Goal: Task Accomplishment & Management: Use online tool/utility

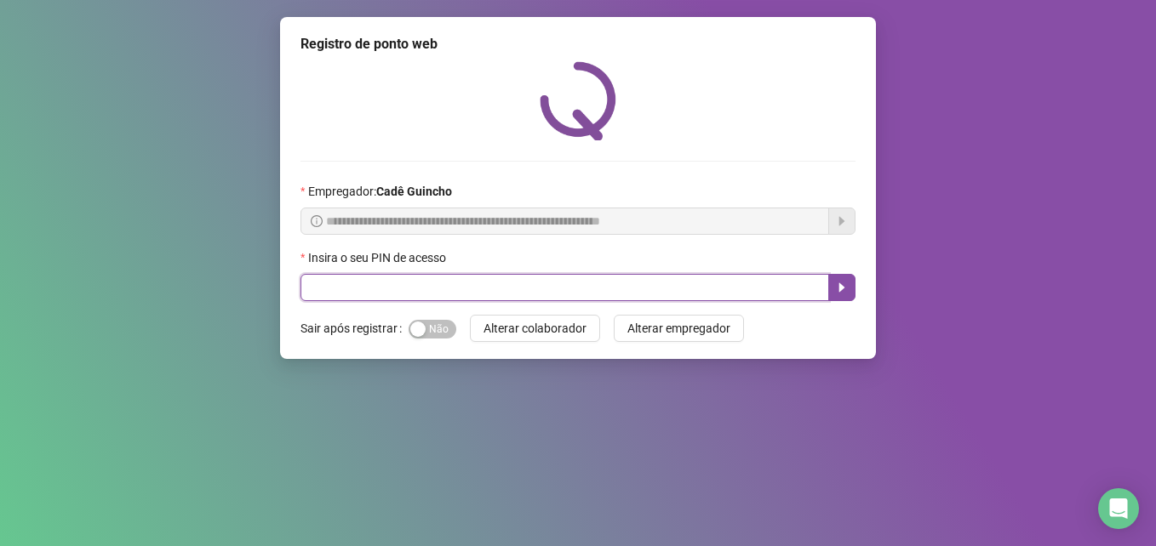
click at [776, 294] on input "text" at bounding box center [564, 287] width 529 height 27
type input "*****"
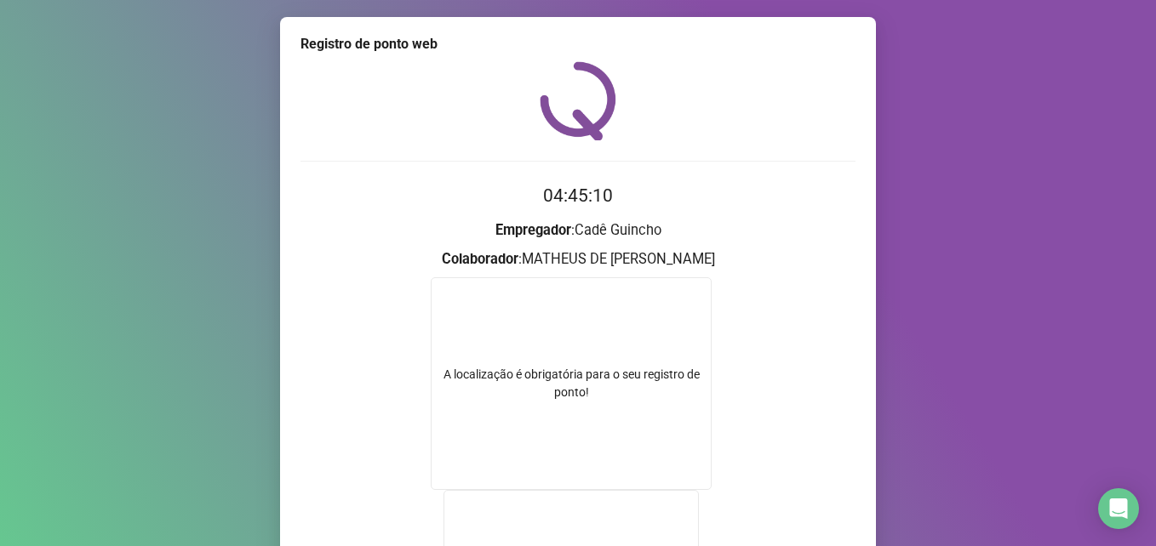
click at [132, 422] on div "Registro de ponto web 04:45:10 Empregador : Cadê Guincho Colaborador : MATHEUS …" at bounding box center [578, 273] width 1156 height 546
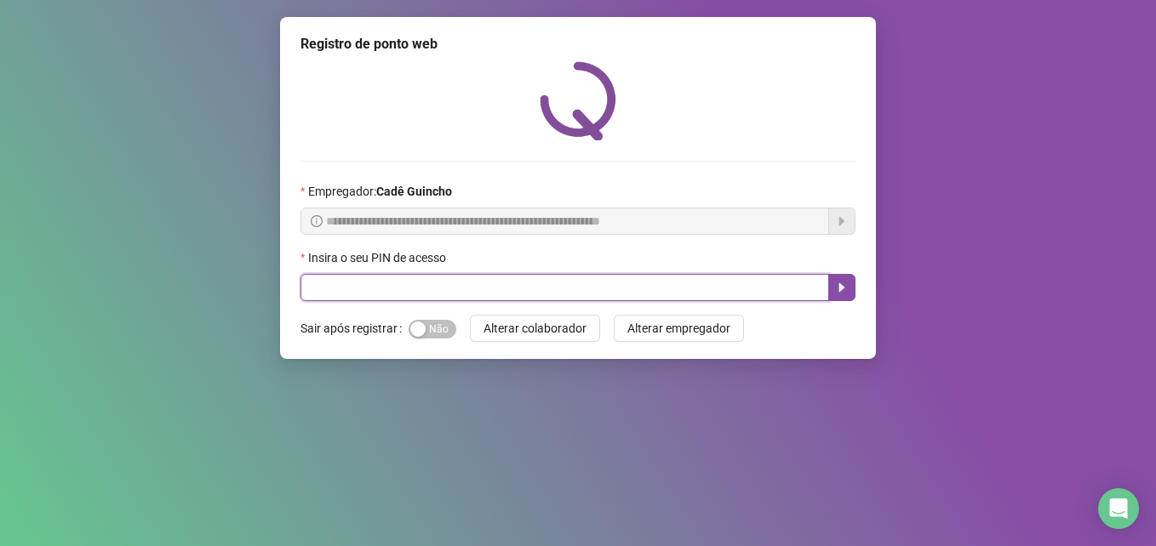
click at [465, 283] on input "text" at bounding box center [564, 287] width 529 height 27
type input "*****"
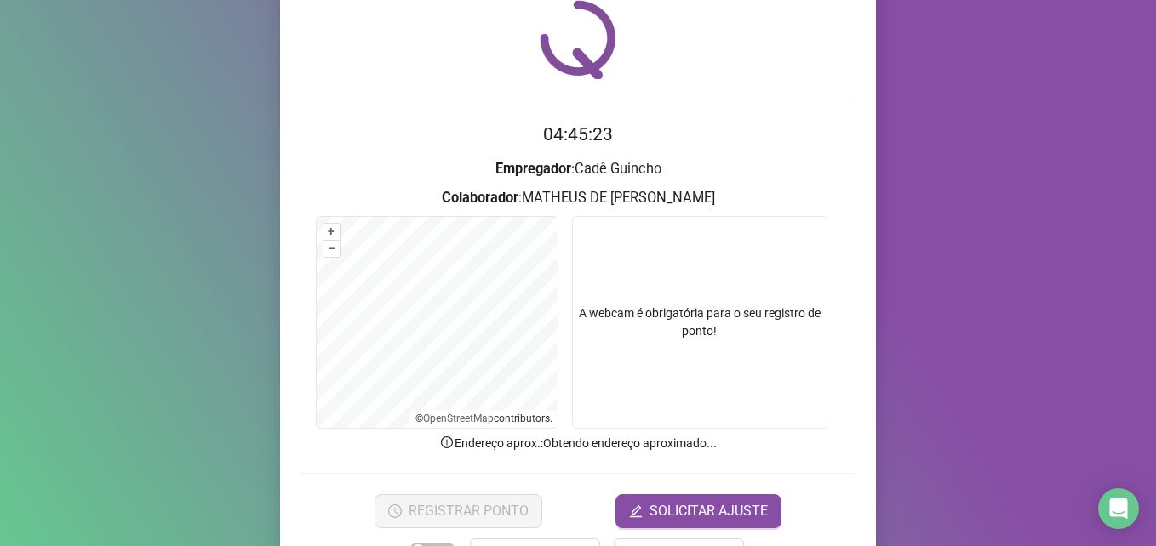
scroll to position [118, 0]
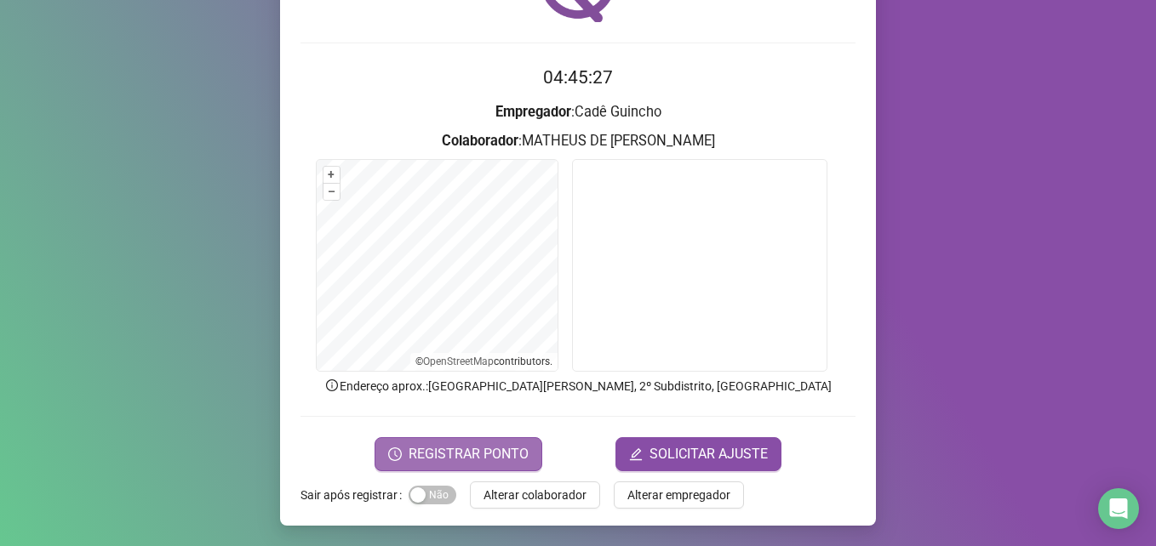
click at [486, 446] on span "REGISTRAR PONTO" at bounding box center [469, 454] width 120 height 20
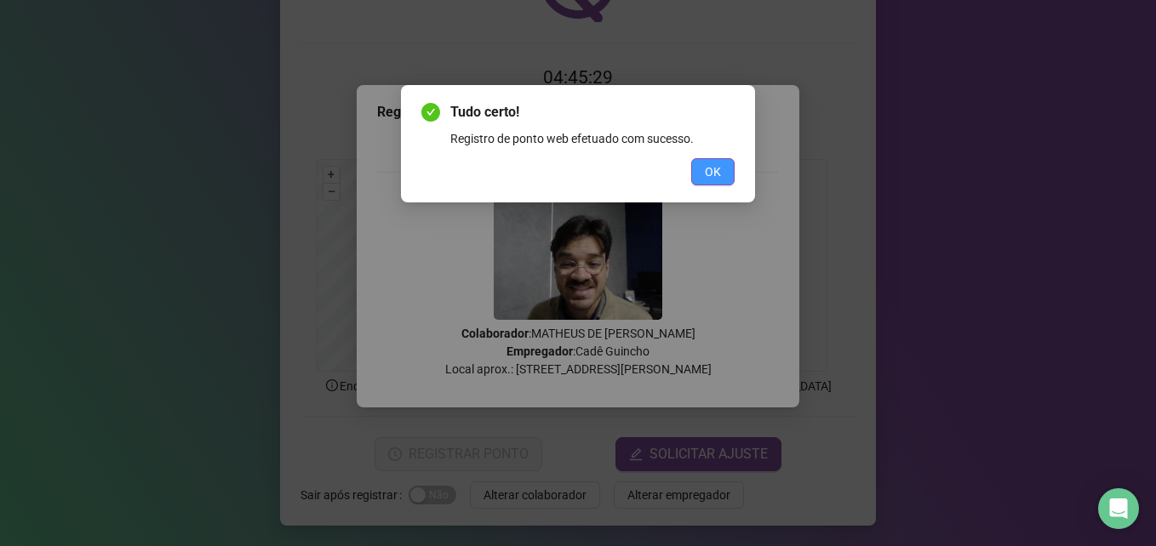
click at [716, 164] on span "OK" at bounding box center [713, 172] width 16 height 19
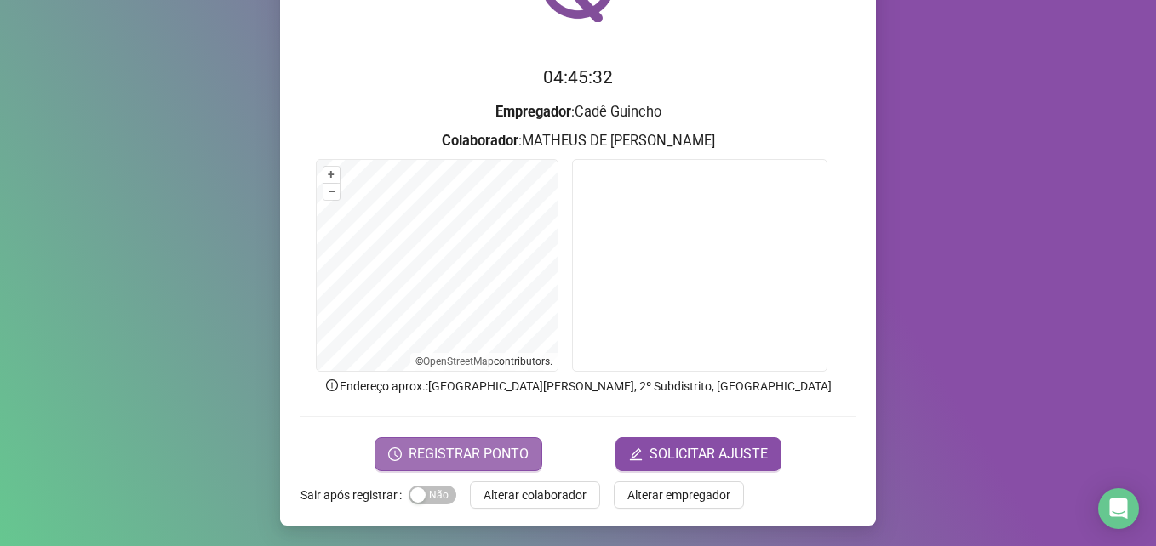
click at [455, 460] on span "REGISTRAR PONTO" at bounding box center [469, 454] width 120 height 20
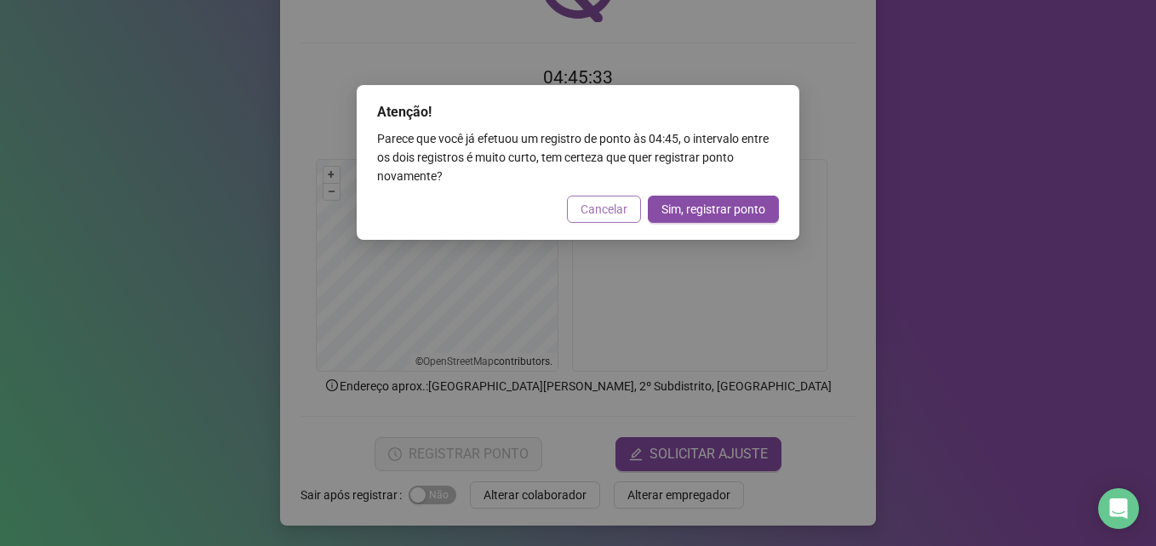
click at [614, 204] on span "Cancelar" at bounding box center [603, 209] width 47 height 19
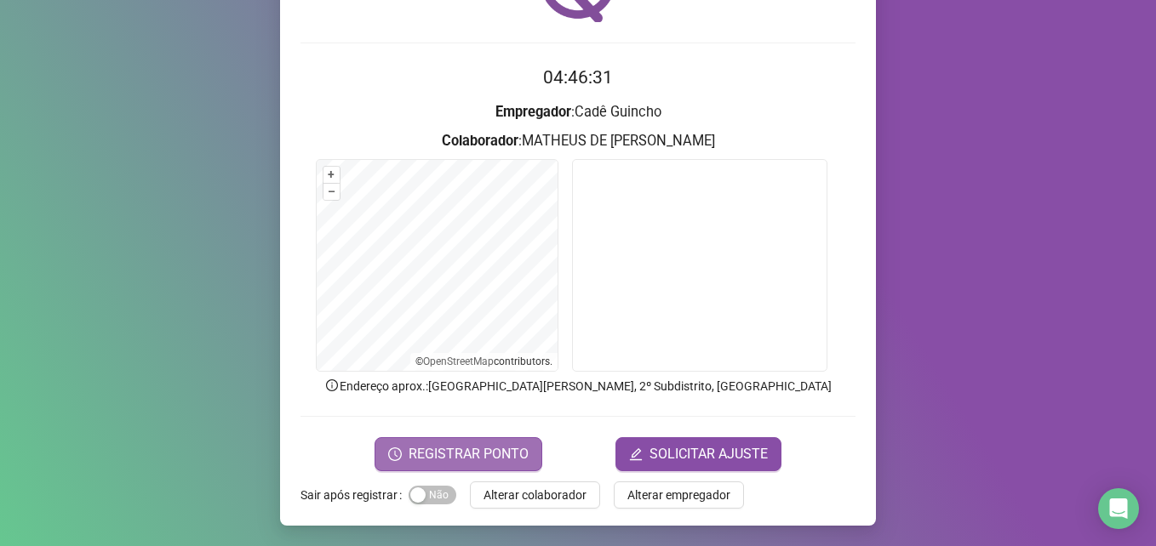
click at [435, 453] on span "REGISTRAR PONTO" at bounding box center [469, 454] width 120 height 20
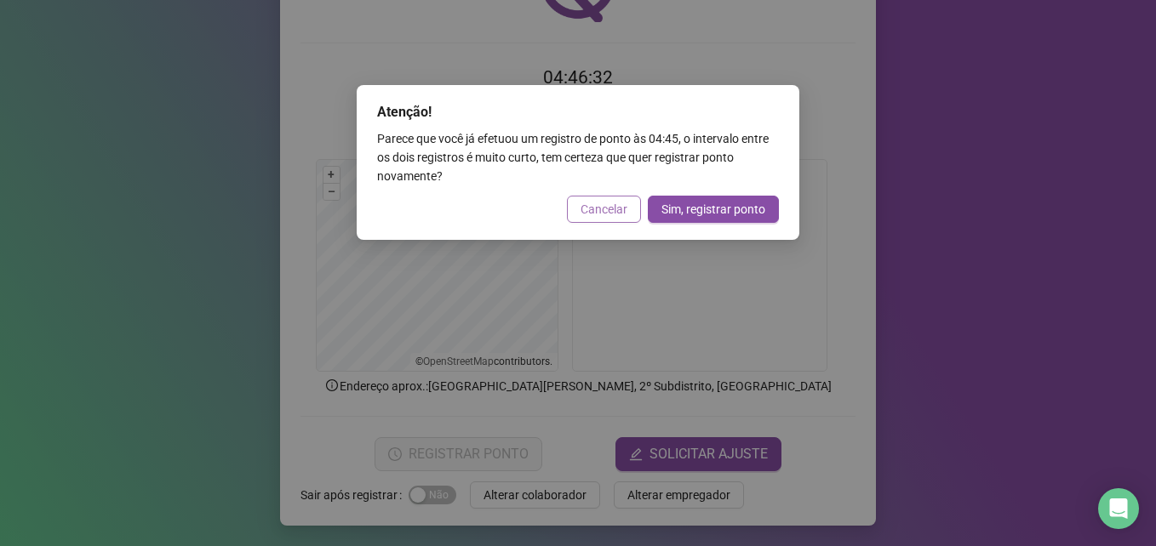
drag, startPoint x: 610, startPoint y: 204, endPoint x: 628, endPoint y: 195, distance: 20.2
click at [610, 205] on span "Cancelar" at bounding box center [603, 209] width 47 height 19
